Goal: Download file/media

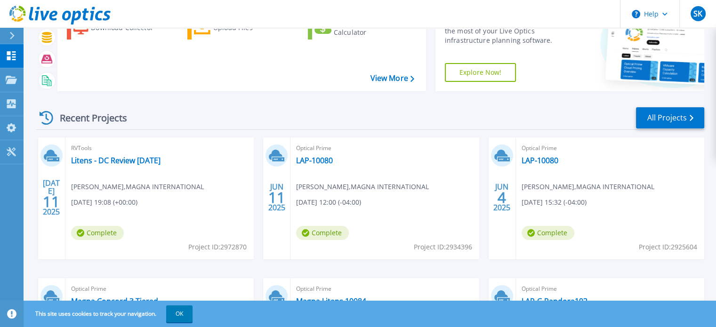
scroll to position [53, 0]
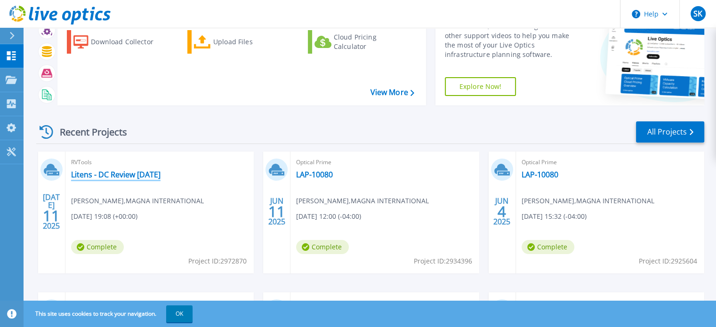
click at [124, 175] on link "Litens - DC Review [DATE]" at bounding box center [115, 174] width 89 height 9
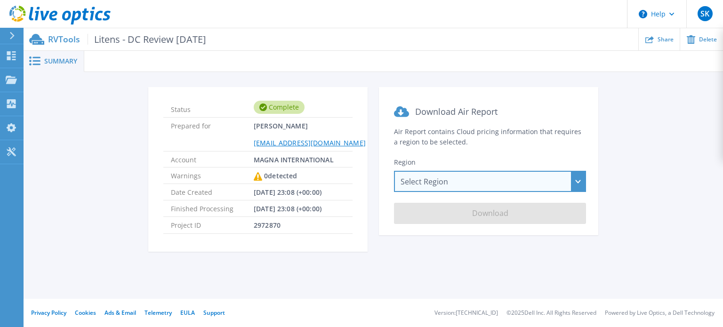
click at [465, 173] on div "Select Region [GEOGRAPHIC_DATA] ([GEOGRAPHIC_DATA]) [GEOGRAPHIC_DATA] ([GEOGRAP…" at bounding box center [490, 181] width 192 height 21
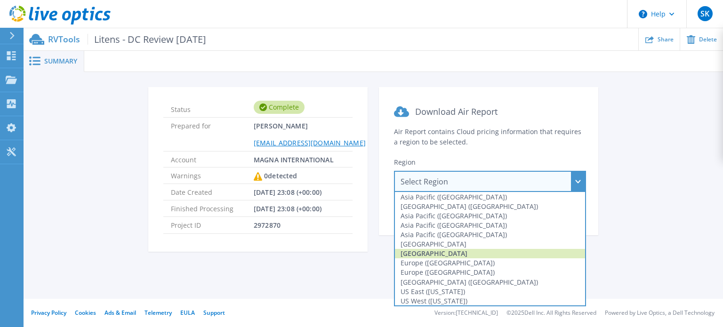
click at [428, 254] on div "[GEOGRAPHIC_DATA]" at bounding box center [490, 253] width 190 height 9
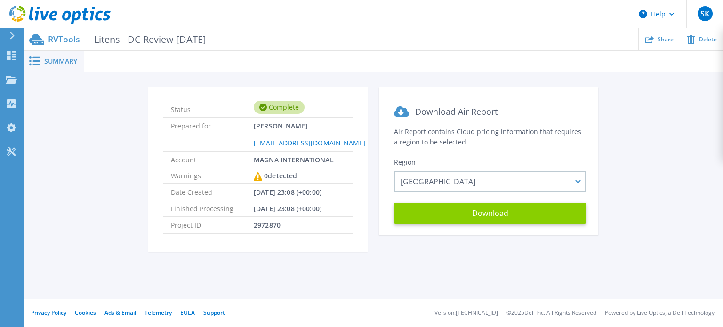
click at [473, 216] on button "Download" at bounding box center [490, 213] width 192 height 21
